Goal: Complete application form

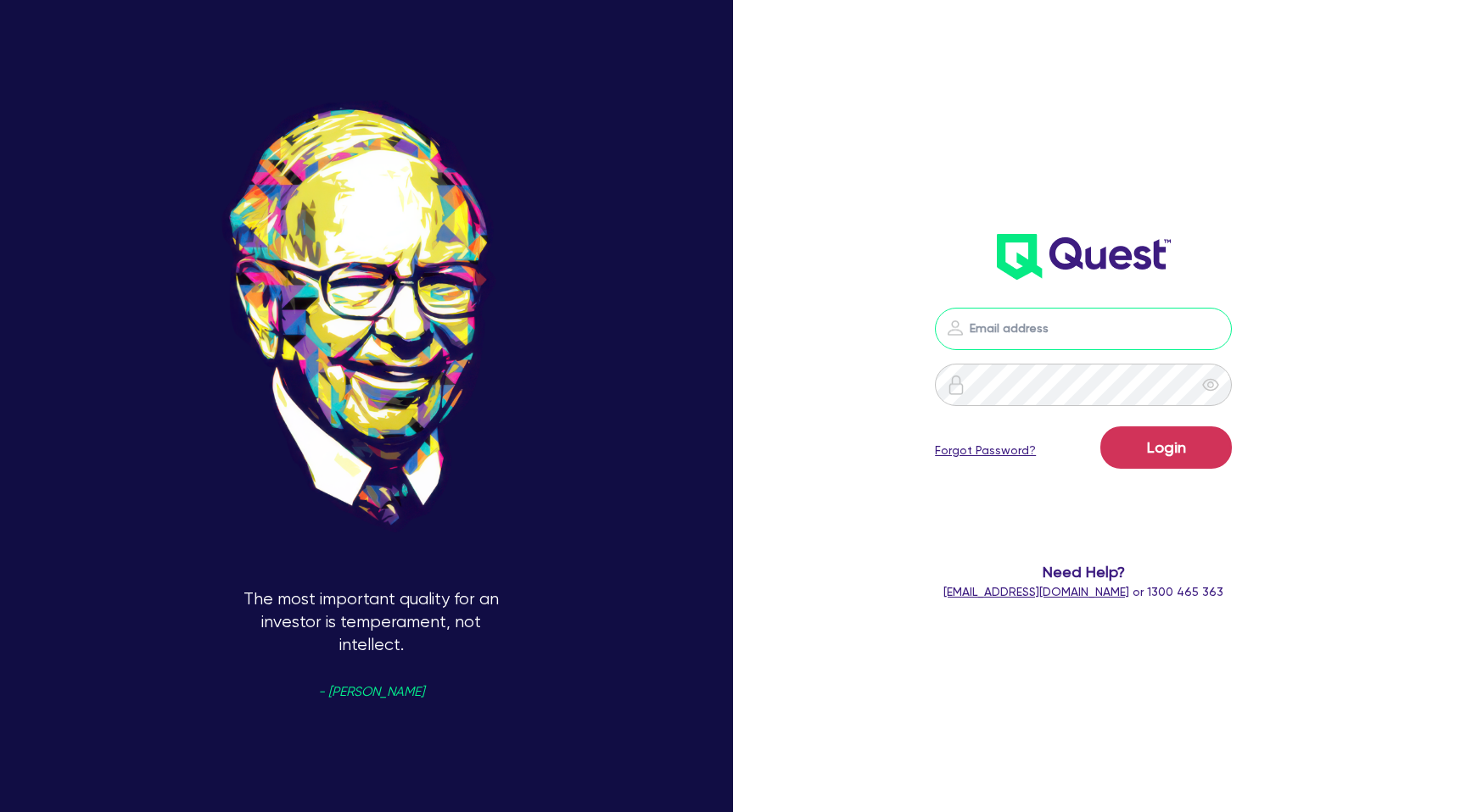
click at [986, 315] on input "email" at bounding box center [1083, 329] width 297 height 42
type input "[PERSON_NAME][EMAIL_ADDRESS][DOMAIN_NAME]"
click at [1154, 459] on button "Login" at bounding box center [1166, 448] width 132 height 42
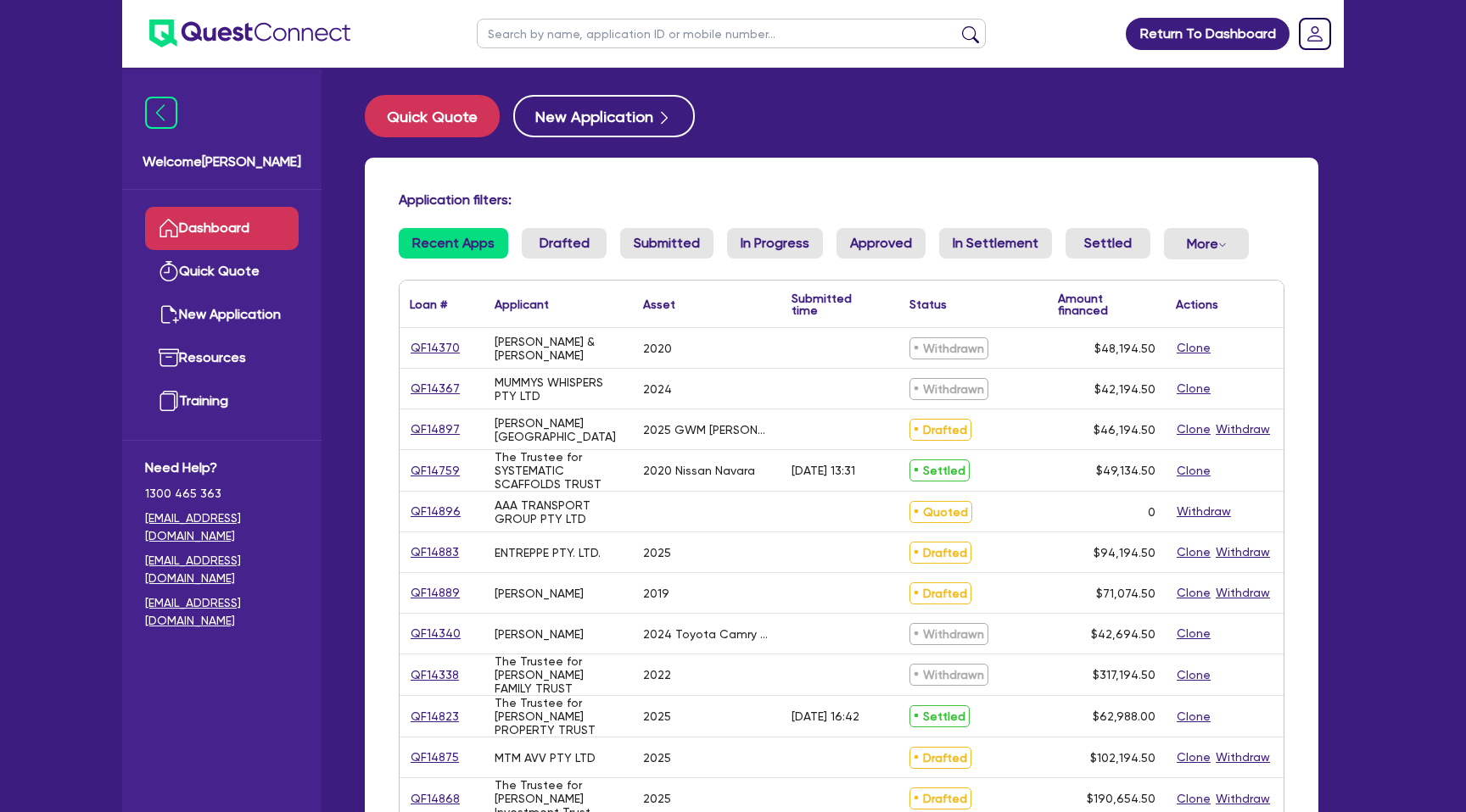
click at [543, 40] on input "text" at bounding box center [732, 33] width 509 height 29
type input "AAA"
click at [957, 26] on button "submit" at bounding box center [971, 38] width 27 height 24
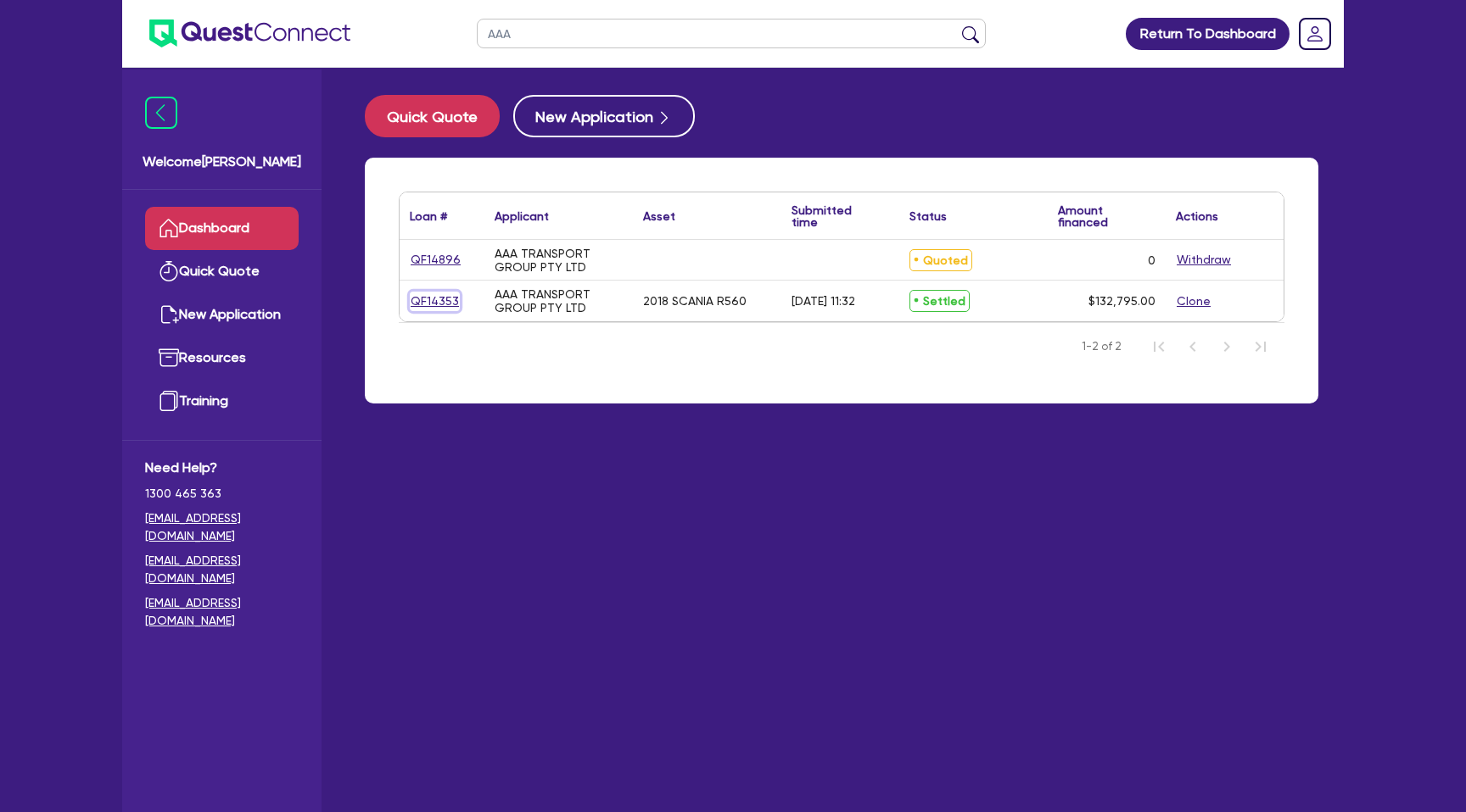
click at [431, 302] on link "QF14353" at bounding box center [434, 301] width 50 height 19
select select "PRIMARY_ASSETS"
select select "HEAVY_TRUCKS"
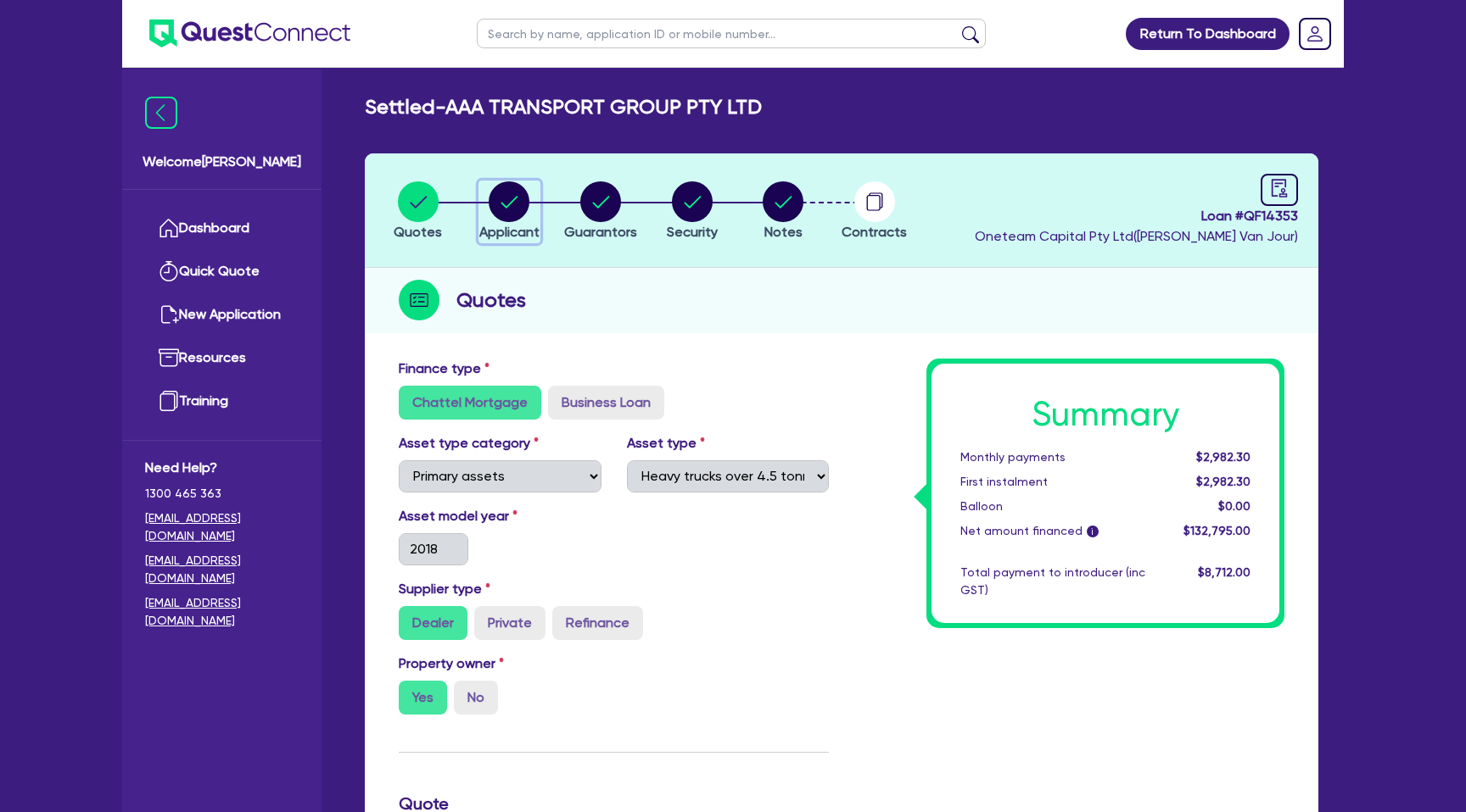
click at [516, 211] on circle "button" at bounding box center [509, 201] width 40 height 40
select select "COMPANY"
select select "TRANSPORT_WAREHOUSING"
select select "PASSENGERS_FREIGHT_TRANSPORT"
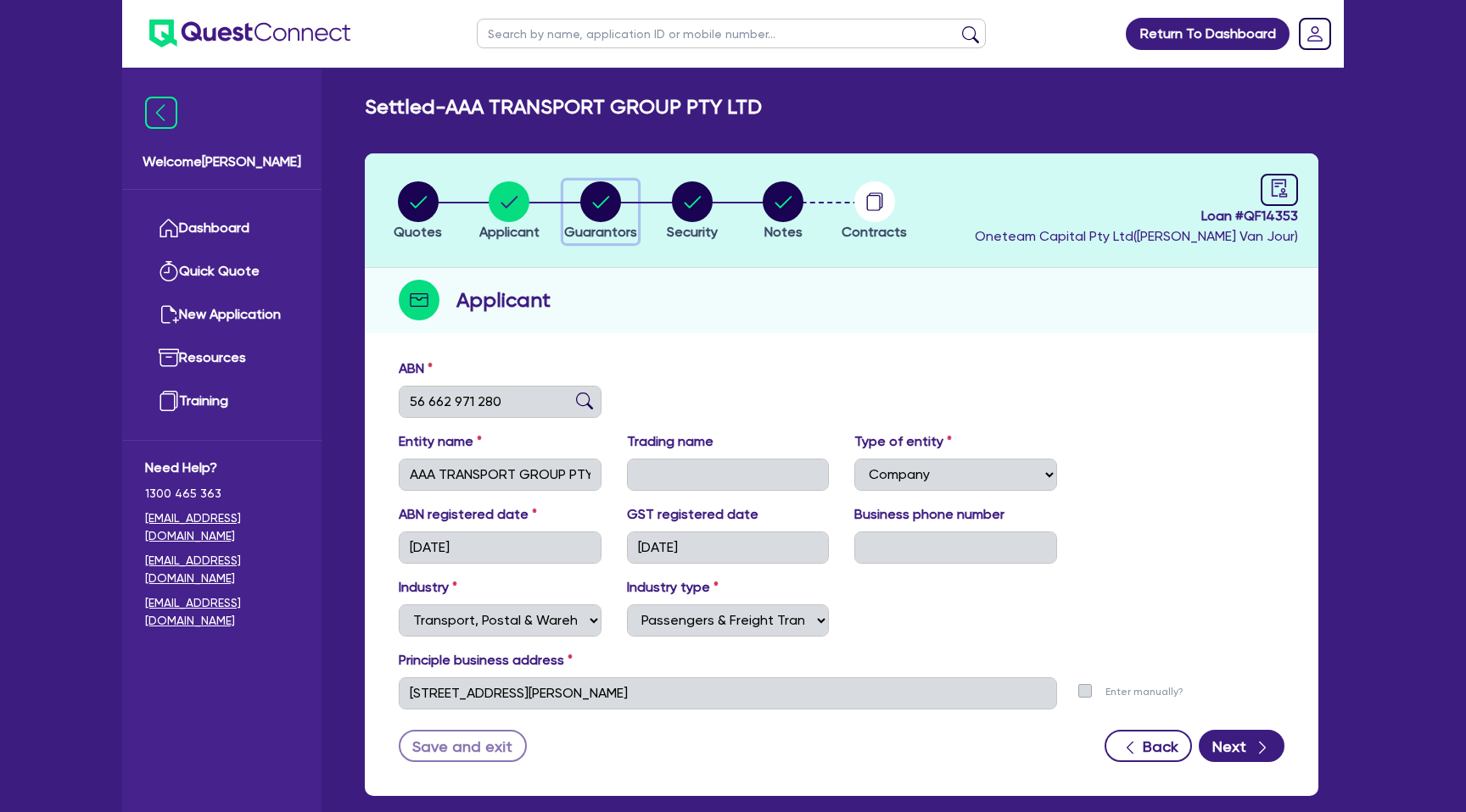
click at [605, 206] on circle "button" at bounding box center [601, 201] width 40 height 40
select select "MR"
select select "[GEOGRAPHIC_DATA]"
select select "DE_FACTO"
select select "CASH"
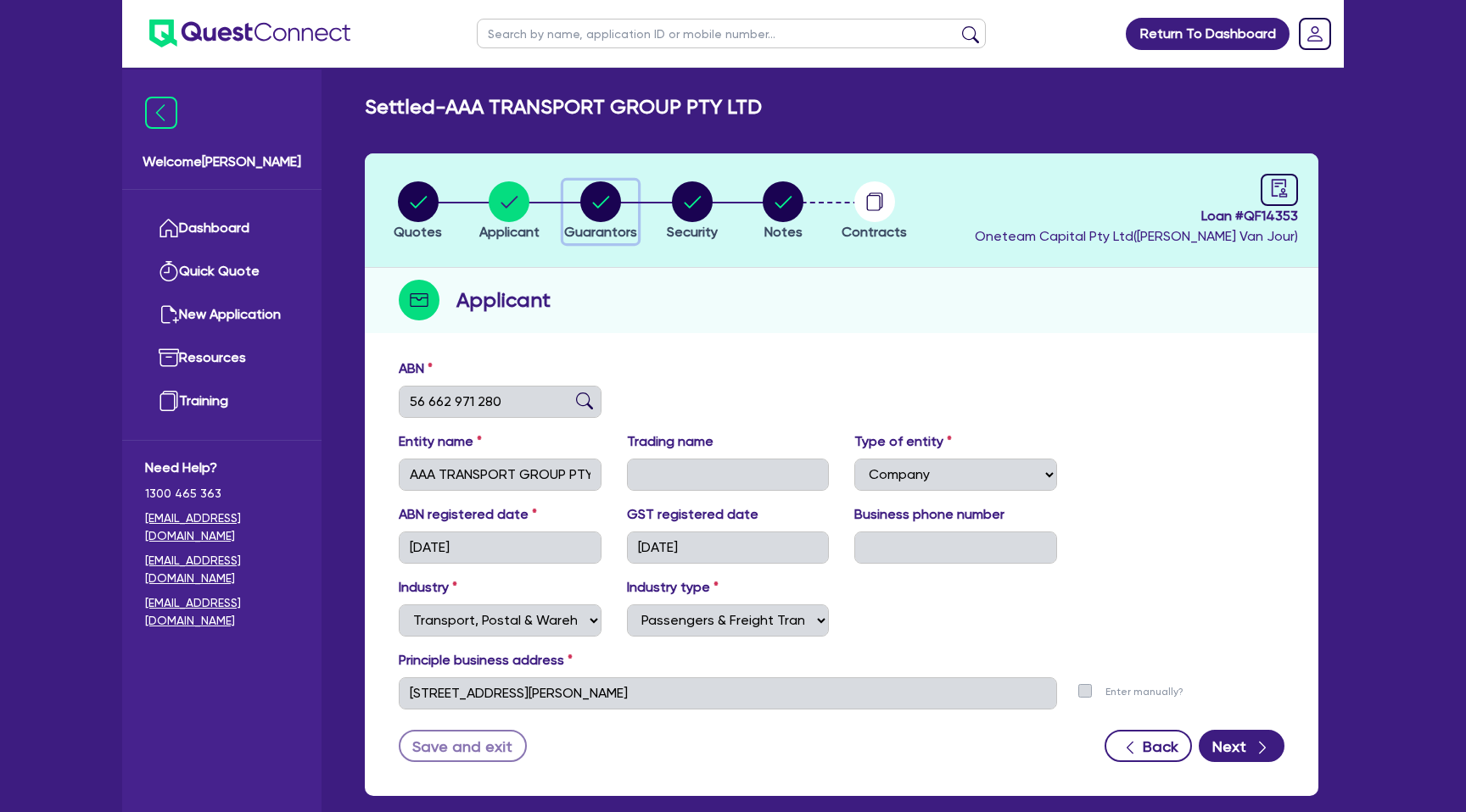
select select "VEHICLE"
select select "OTHER"
select select "VEHICLE_LOAN"
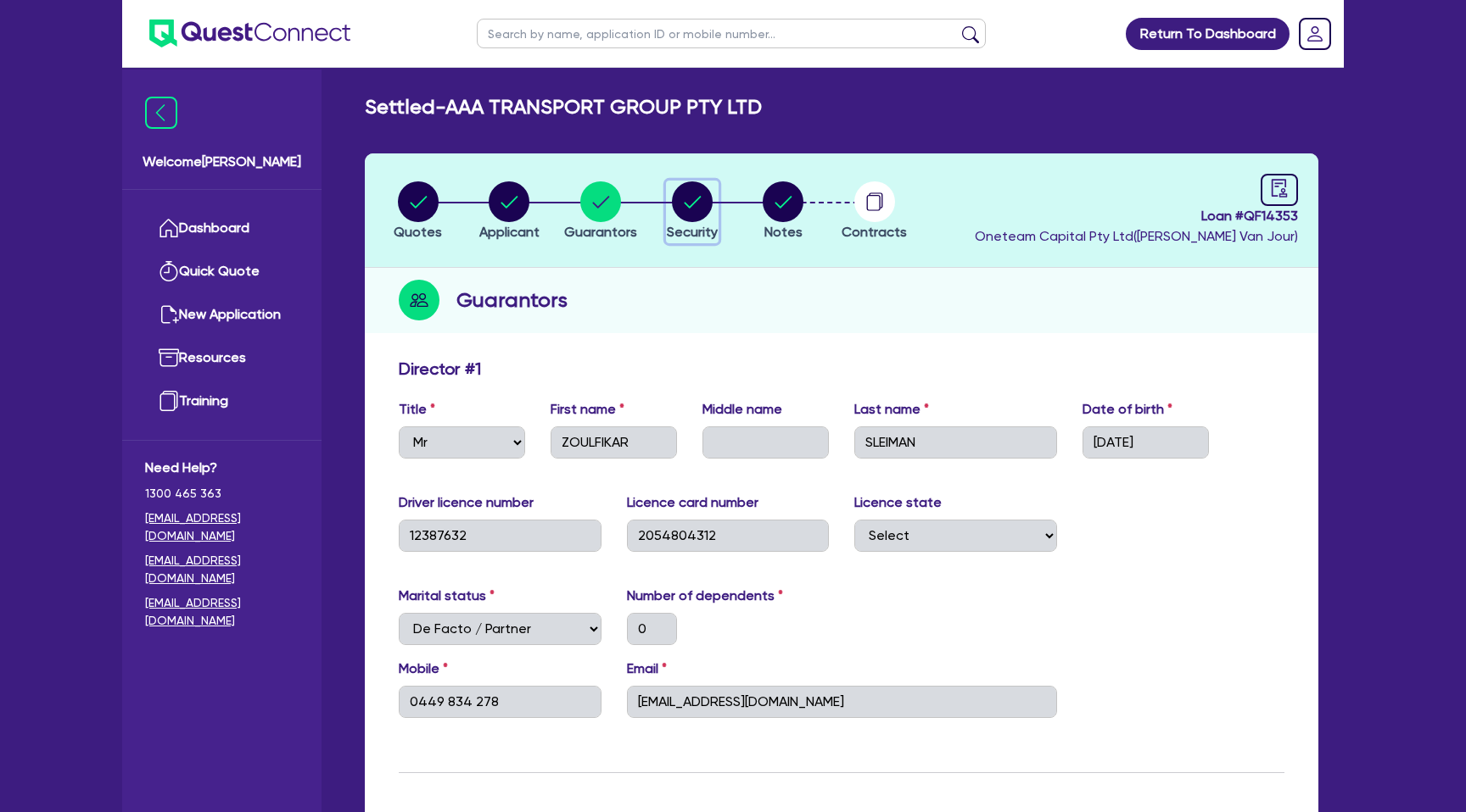
click at [694, 203] on circle "button" at bounding box center [692, 201] width 40 height 40
select select "PRIMARY_ASSETS"
select select "HEAVY_TRUCKS"
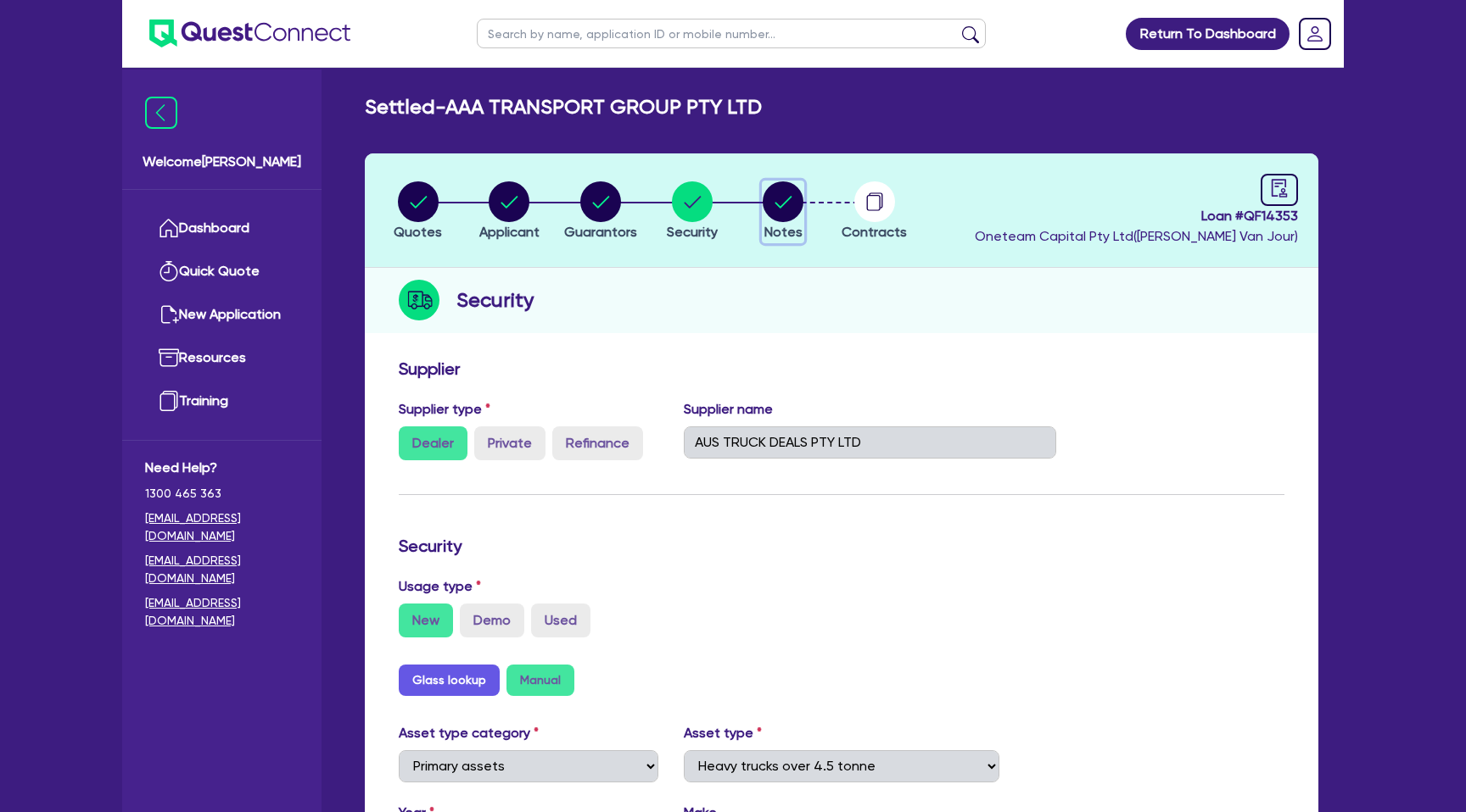
click at [785, 204] on circle "button" at bounding box center [783, 201] width 40 height 40
select select "Other"
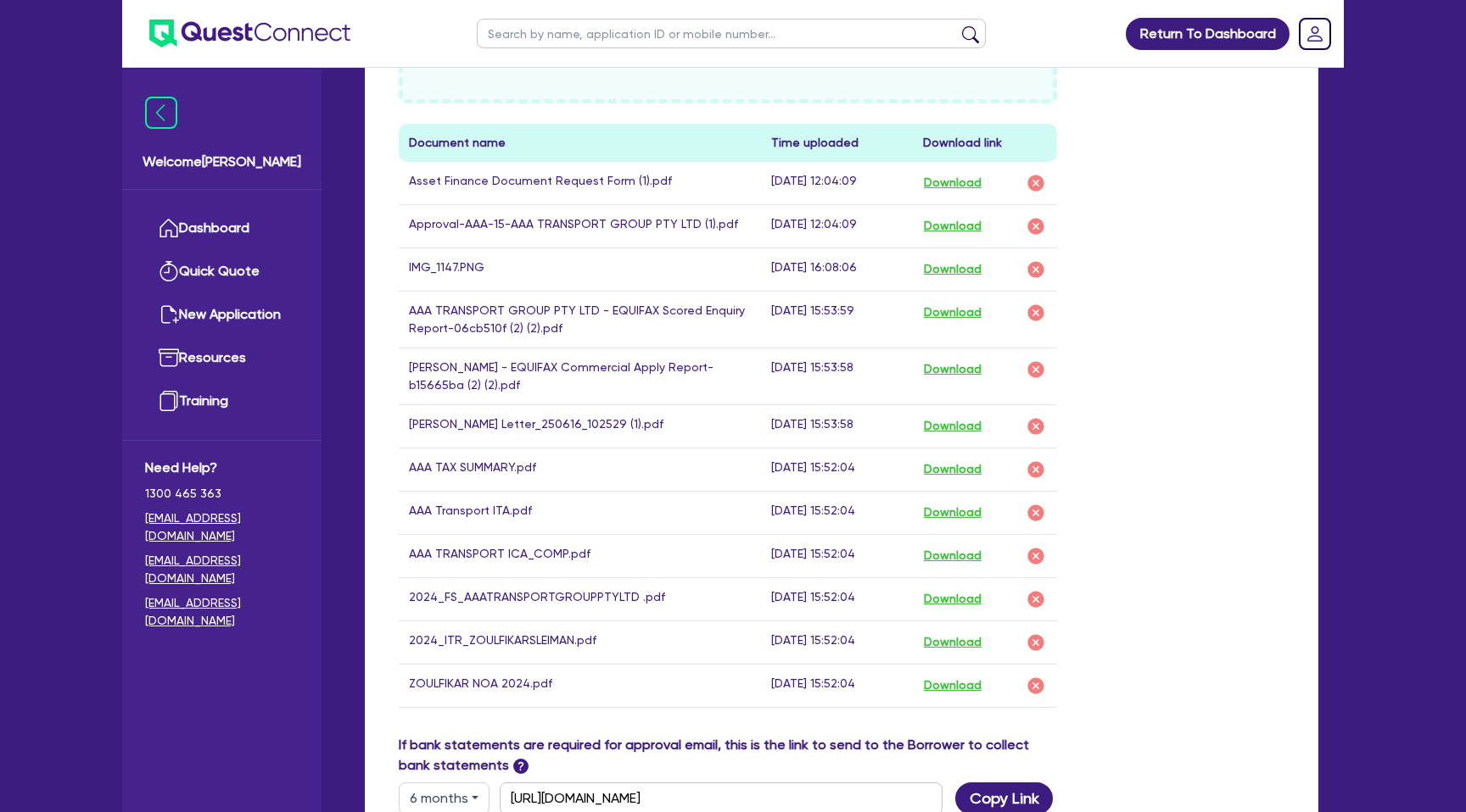
scroll to position [969, 0]
click at [961, 601] on button "Download" at bounding box center [952, 601] width 60 height 22
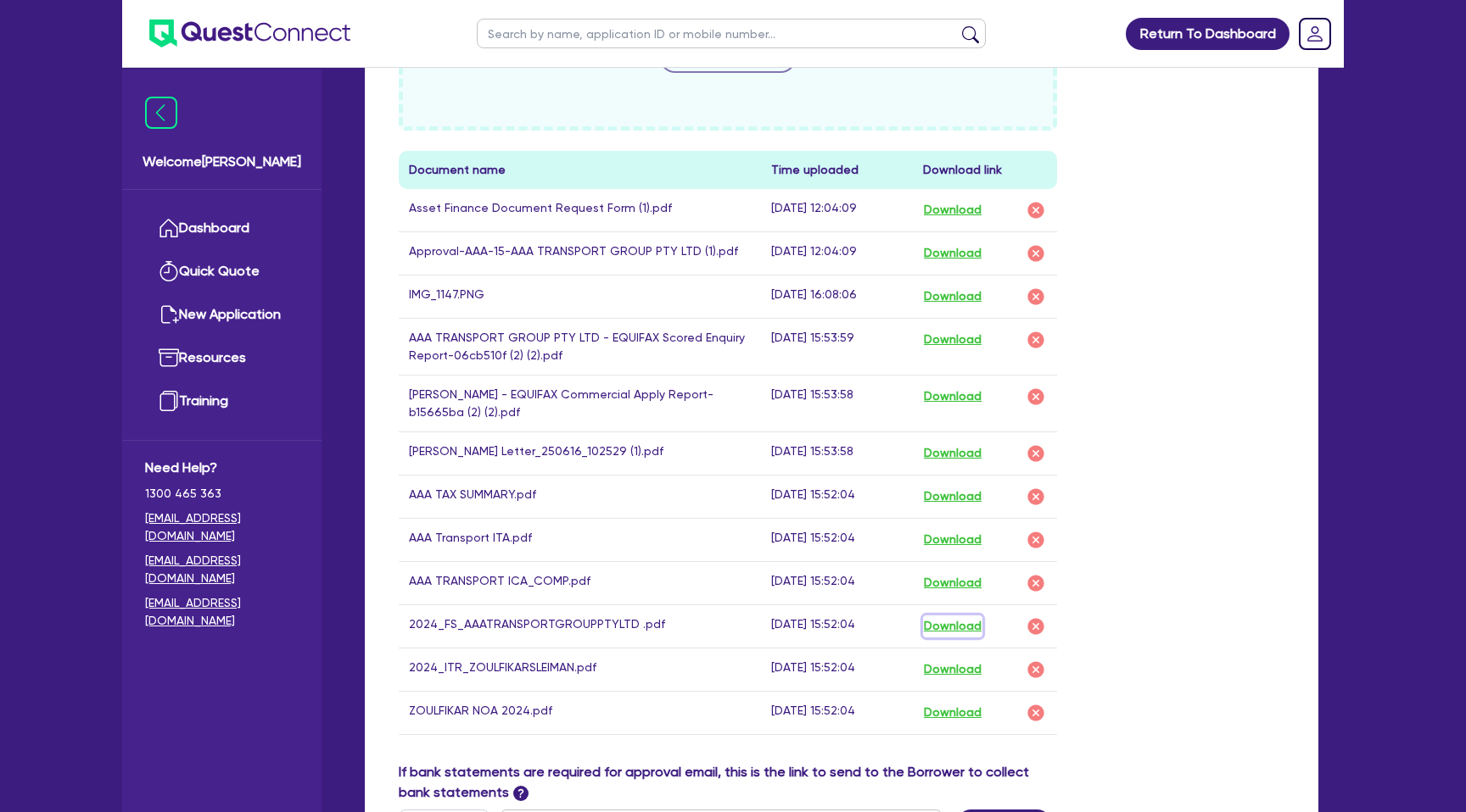
scroll to position [938, 0]
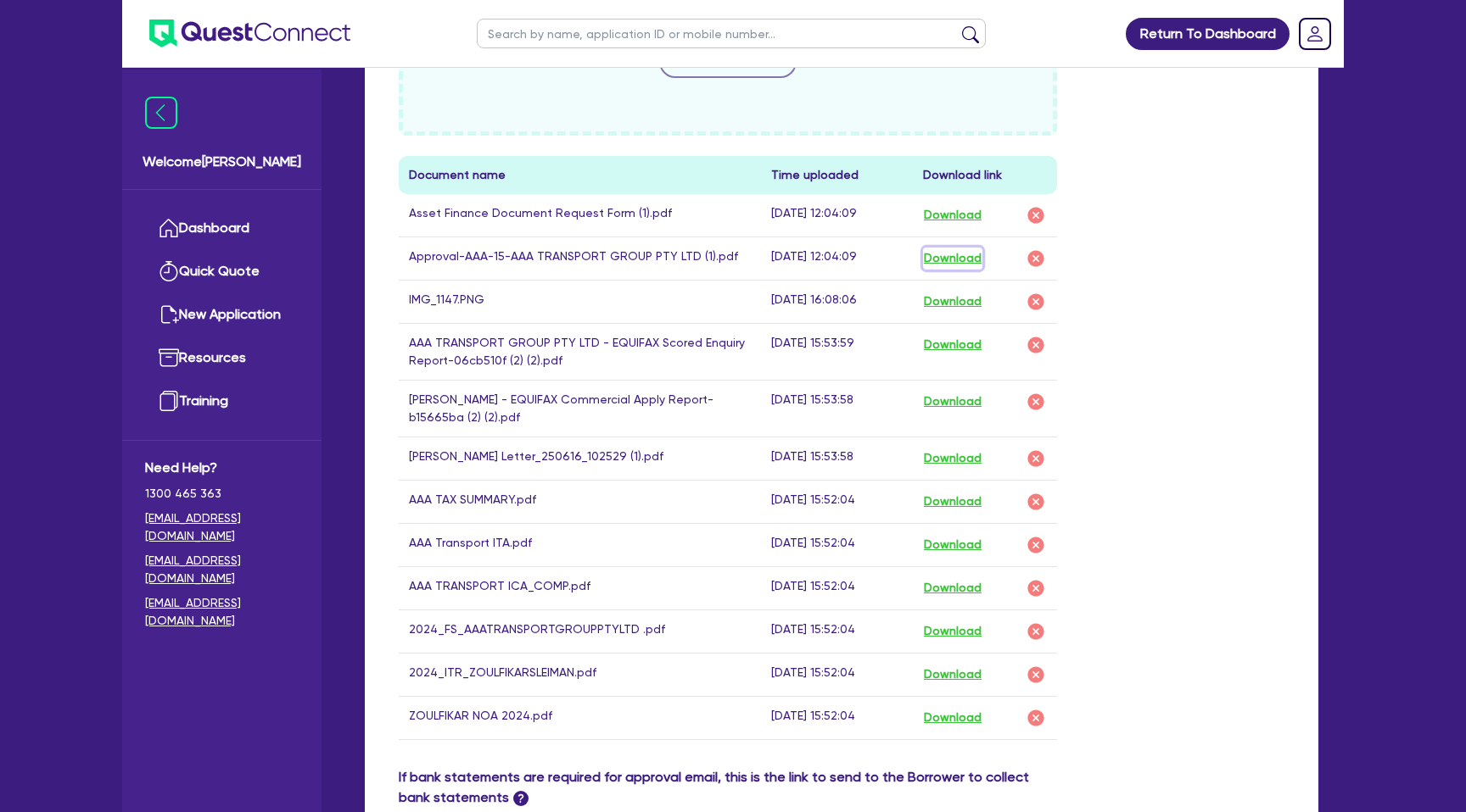
click at [953, 260] on button "Download" at bounding box center [952, 258] width 60 height 22
click at [1276, 160] on div "Drop files to upload or Select files Document name Time uploaded Download link …" at bounding box center [841, 360] width 911 height 815
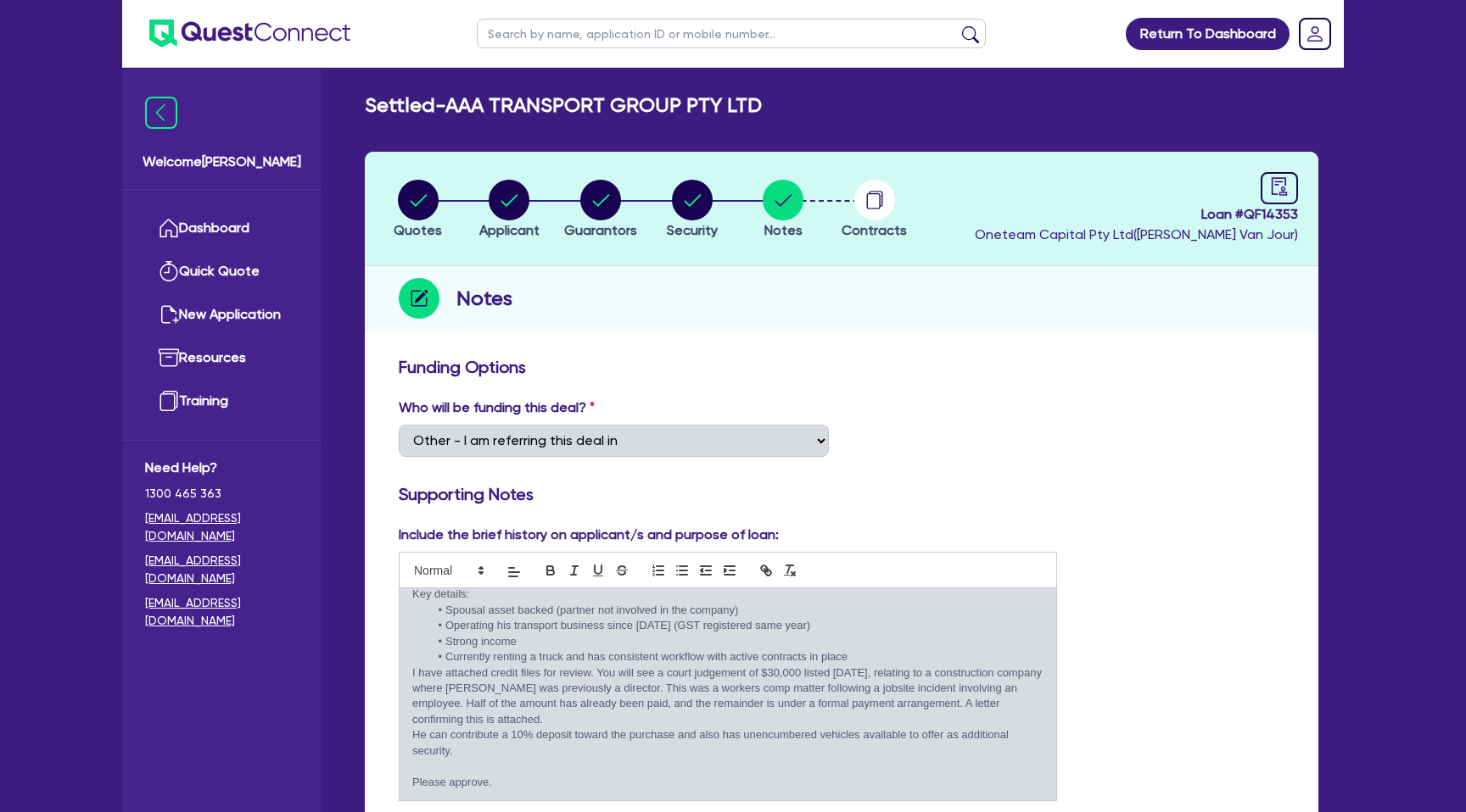
scroll to position [0, 0]
